Goal: Task Accomplishment & Management: Complete application form

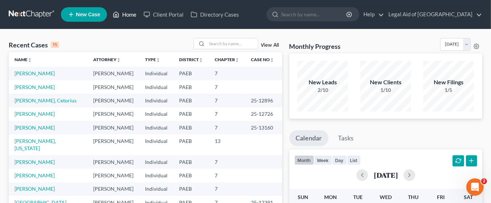
click at [134, 17] on link "Home" at bounding box center [124, 14] width 31 height 13
click at [384, 18] on link "Help" at bounding box center [371, 14] width 24 height 13
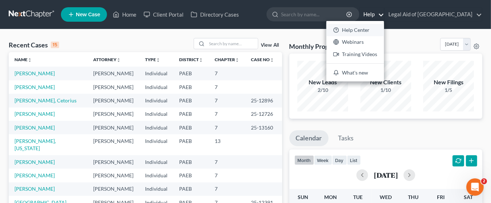
click at [383, 29] on link "Help Center" at bounding box center [355, 30] width 58 height 12
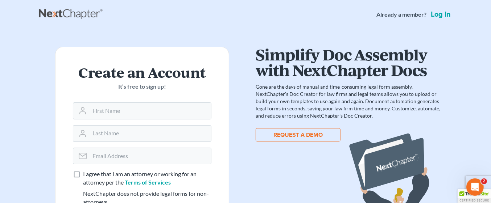
click at [443, 16] on link "Log in" at bounding box center [440, 14] width 23 height 7
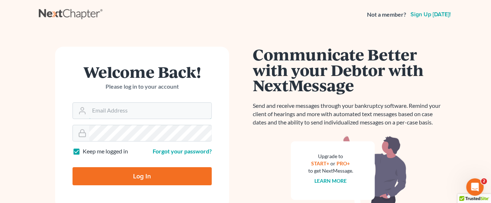
type input "jdiorio@lasp.org"
click at [165, 175] on input "Log In" at bounding box center [141, 176] width 139 height 18
type input "Thinking..."
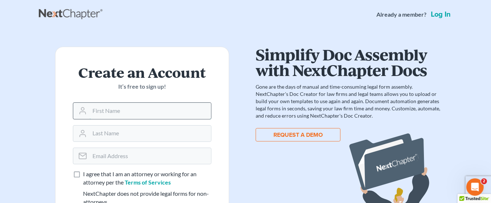
click at [134, 110] on input "text" at bounding box center [150, 111] width 121 height 16
type input "[PERSON_NAME]"
